Goal: Task Accomplishment & Management: Manage account settings

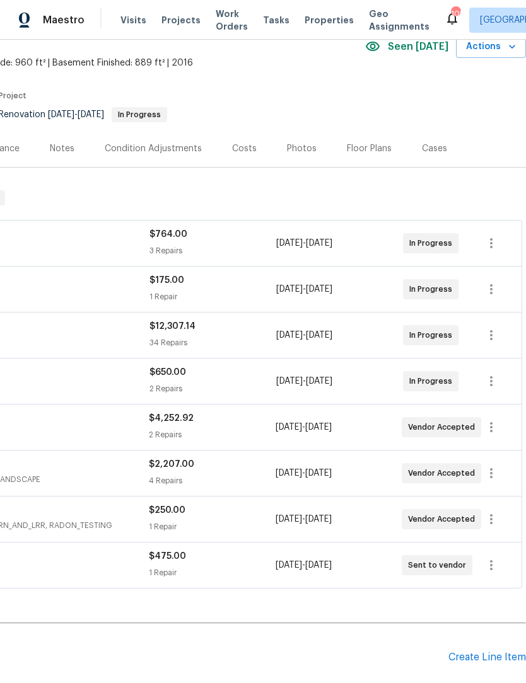
scroll to position [59, 187]
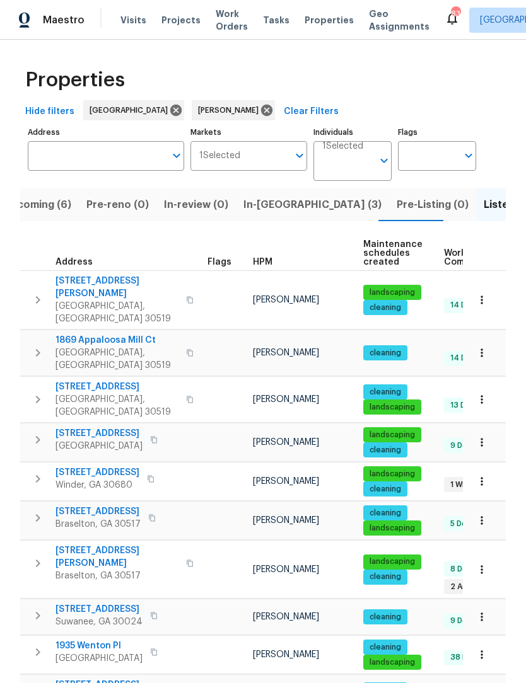
click at [264, 204] on span "In-[GEOGRAPHIC_DATA] (3)" at bounding box center [312, 205] width 138 height 18
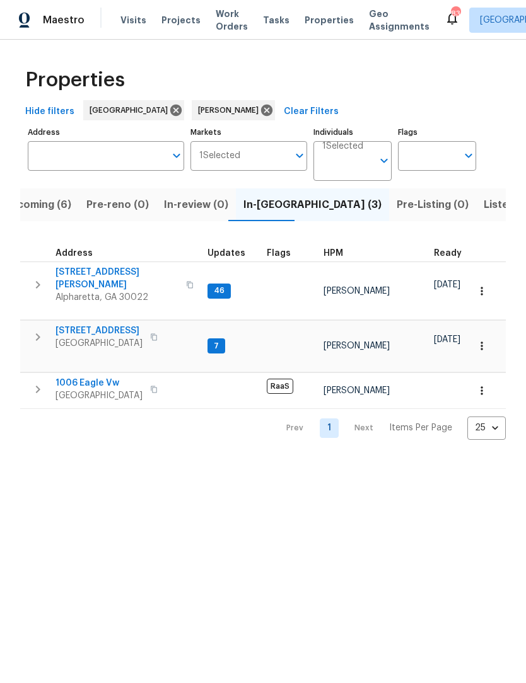
click at [129, 337] on span "Gainesville, GA 30506" at bounding box center [98, 343] width 87 height 13
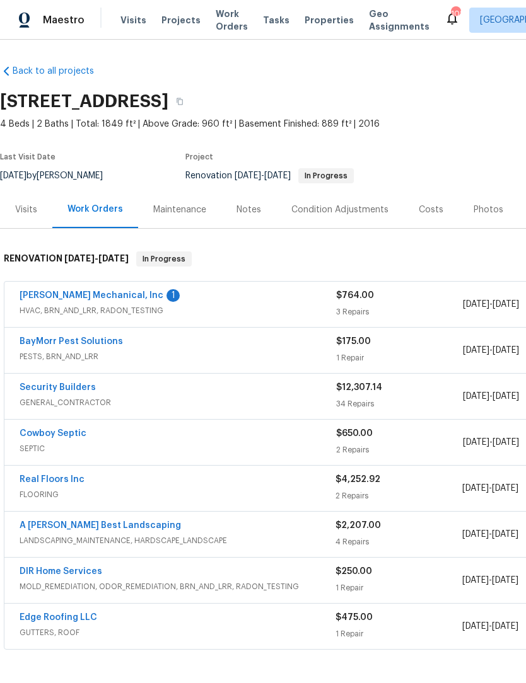
click at [40, 299] on link "JH Martin Mechanical, Inc" at bounding box center [92, 295] width 144 height 9
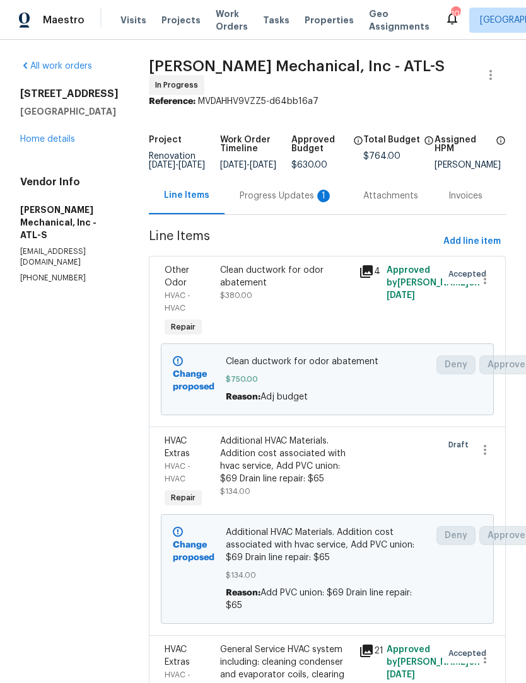
click at [280, 192] on div "Progress Updates 1" at bounding box center [285, 196] width 93 height 13
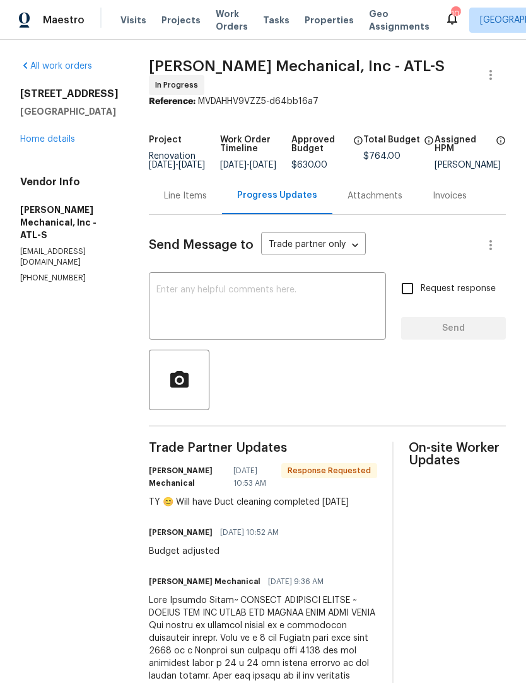
click at [320, 325] on textarea at bounding box center [267, 307] width 222 height 44
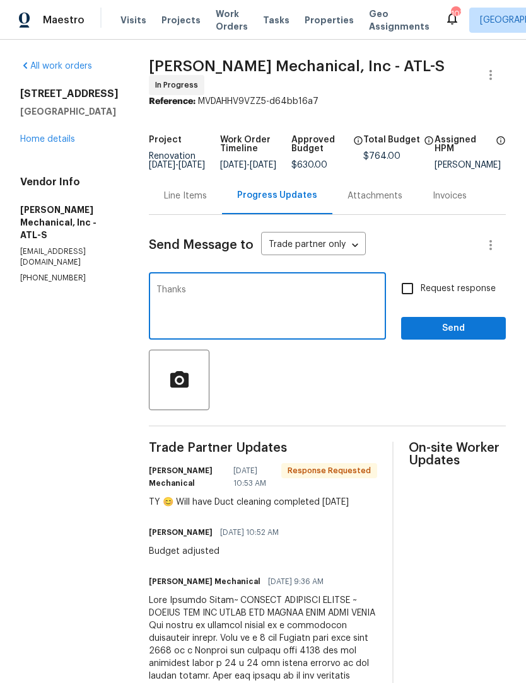
type textarea "Thanks"
click at [471, 334] on span "Send" at bounding box center [453, 329] width 84 height 16
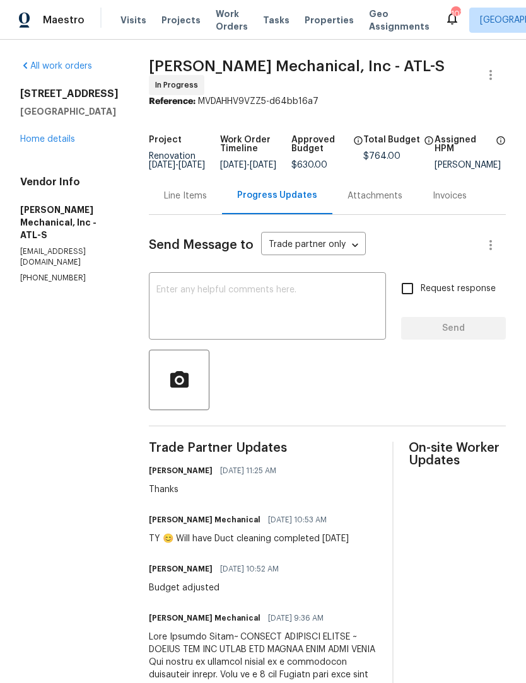
click at [64, 135] on link "Home details" at bounding box center [47, 139] width 55 height 9
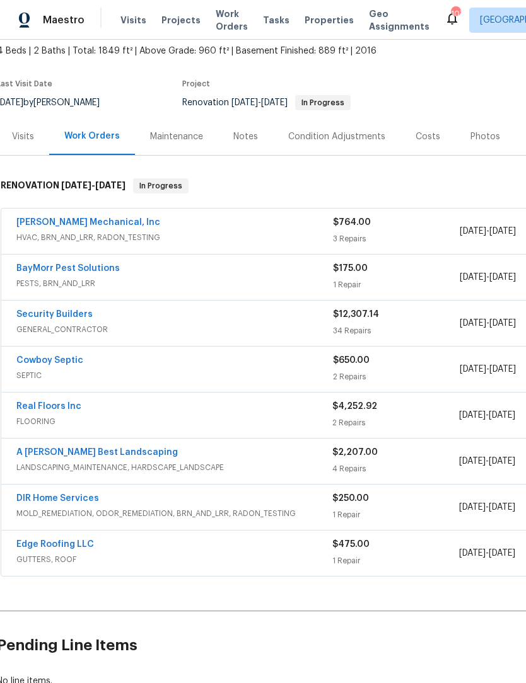
scroll to position [72, 3]
click at [247, 134] on div "Notes" at bounding box center [245, 137] width 25 height 13
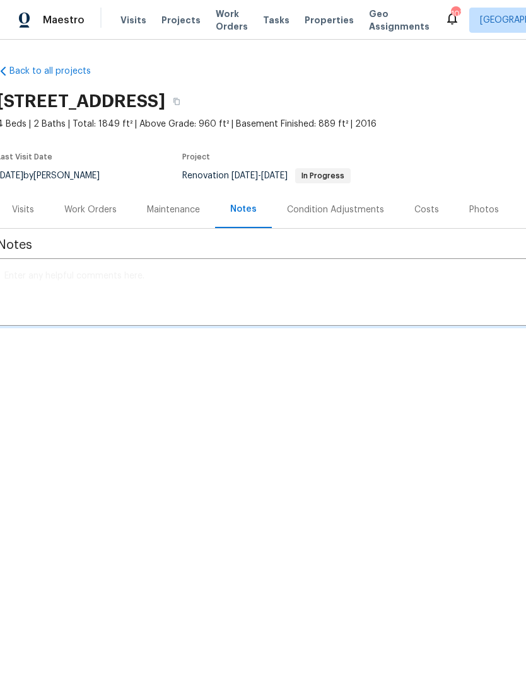
scroll to position [0, 3]
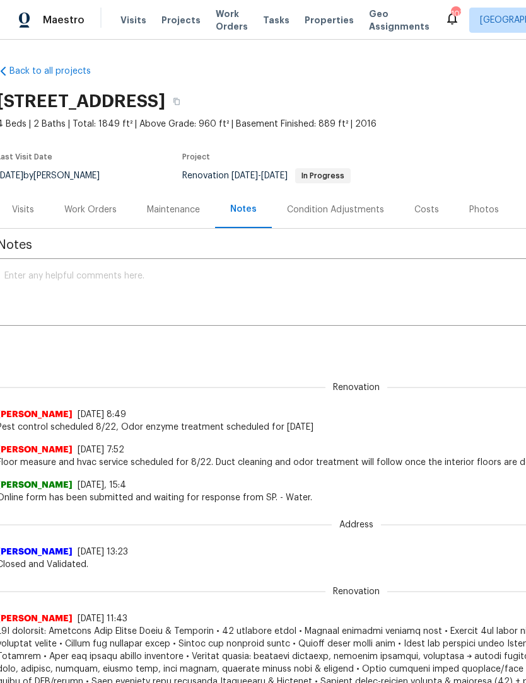
click at [205, 282] on textarea at bounding box center [352, 294] width 697 height 44
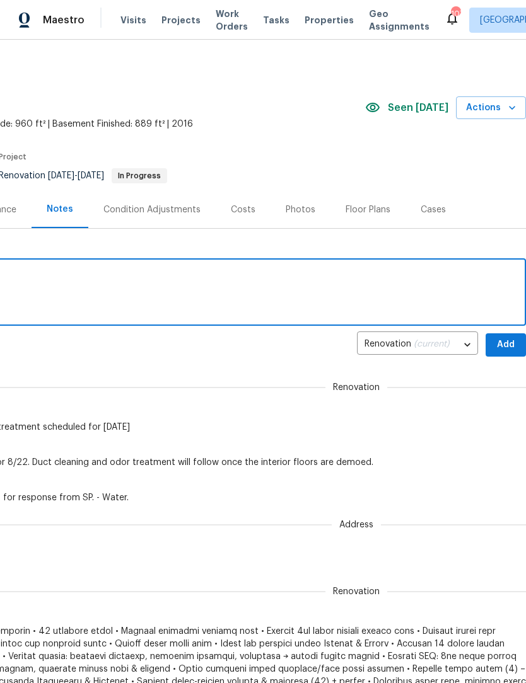
scroll to position [0, 187]
type textarea "Duct cleaning scheduled for 3/28;"
click at [509, 347] on span "Add" at bounding box center [505, 345] width 20 height 16
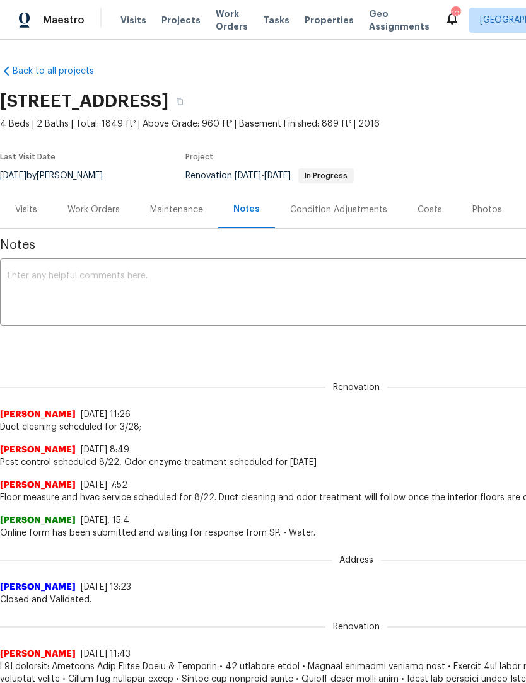
scroll to position [0, 0]
